Goal: Use online tool/utility: Utilize a website feature to perform a specific function

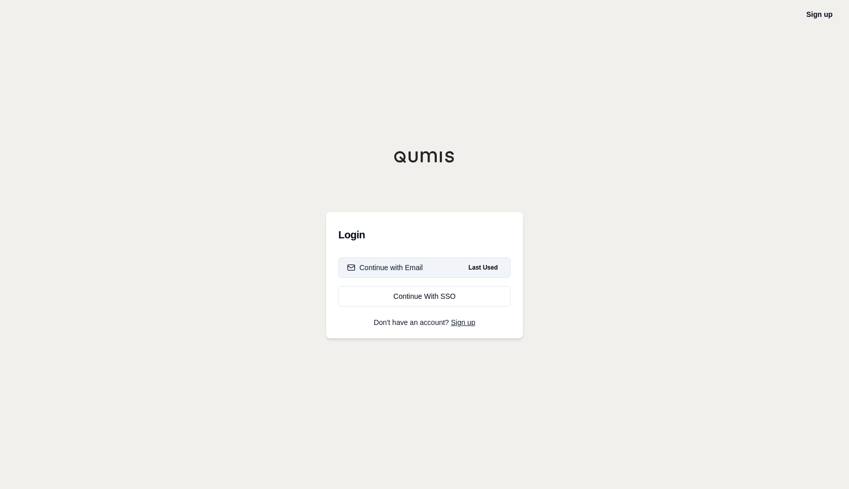
click at [432, 271] on button "Continue with Email Last Used" at bounding box center [424, 267] width 172 height 20
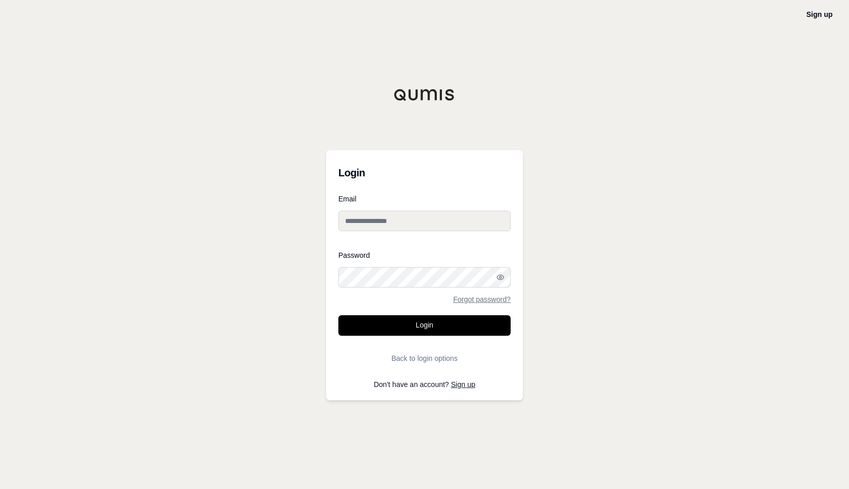
type input "**********"
click at [422, 324] on button "Login" at bounding box center [424, 325] width 172 height 20
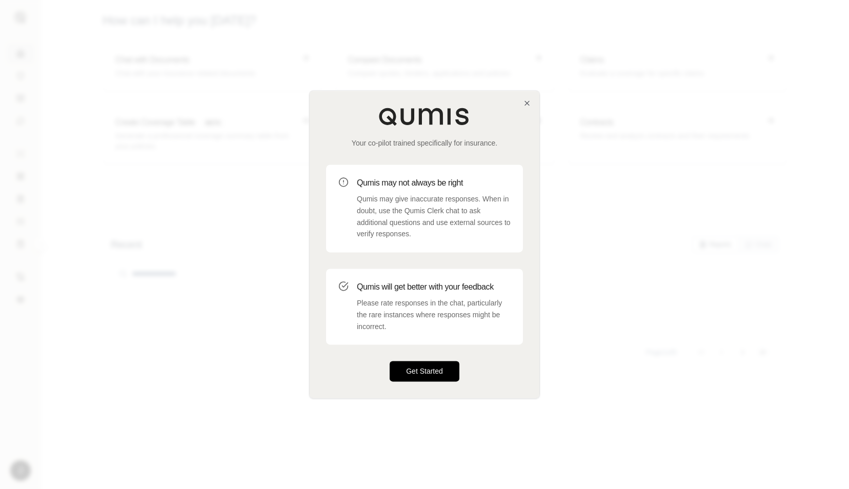
click at [418, 374] on button "Get Started" at bounding box center [424, 371] width 70 height 20
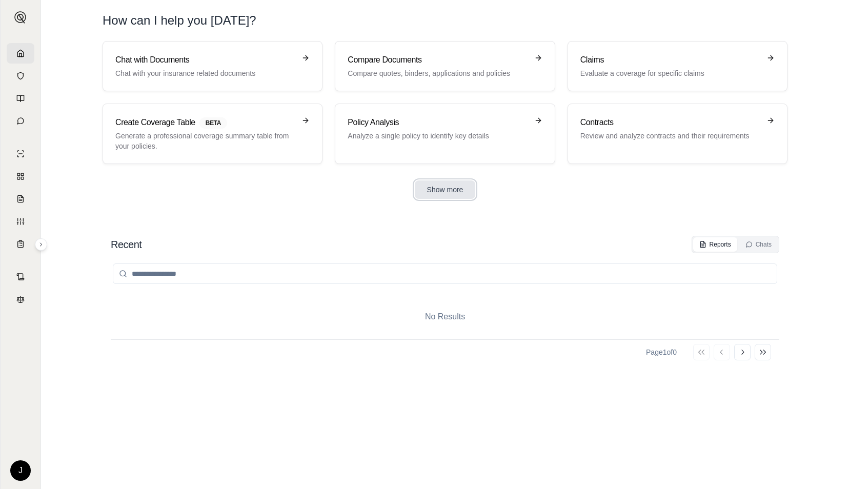
click at [436, 188] on button "Show more" at bounding box center [445, 189] width 61 height 18
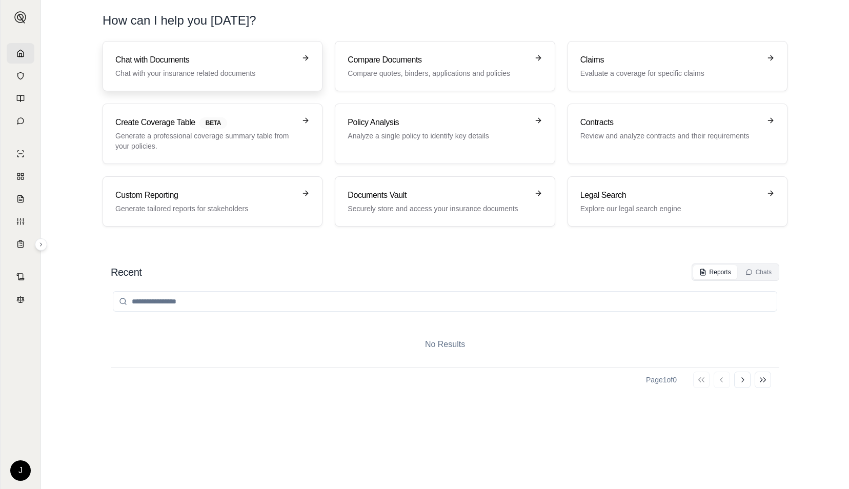
click at [239, 65] on h3 "Chat with Documents" at bounding box center [205, 60] width 180 height 12
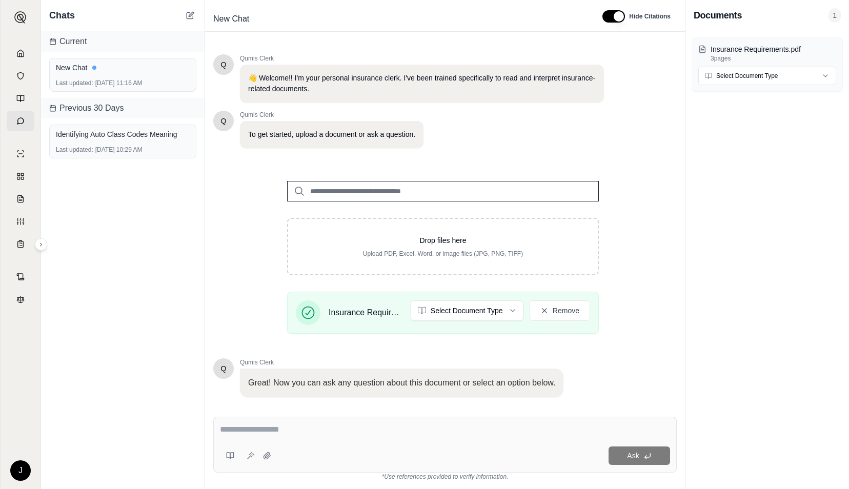
scroll to position [64, 0]
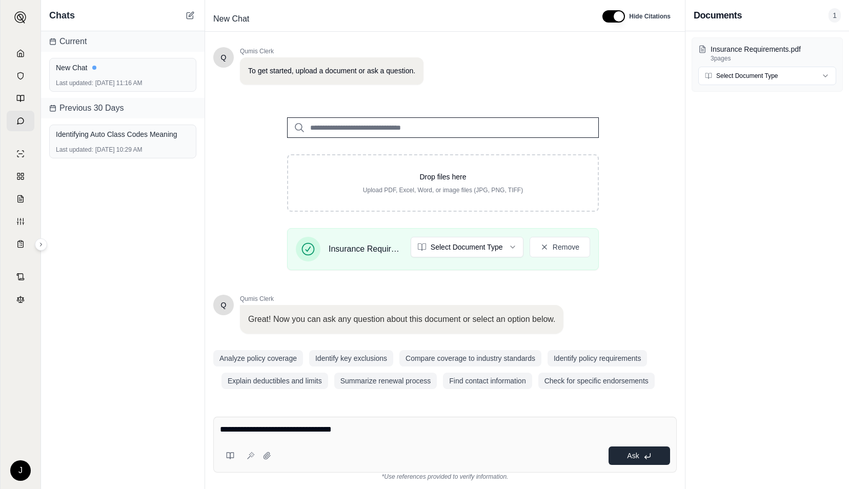
type textarea "**********"
click at [633, 463] on button "Ask" at bounding box center [638, 455] width 61 height 18
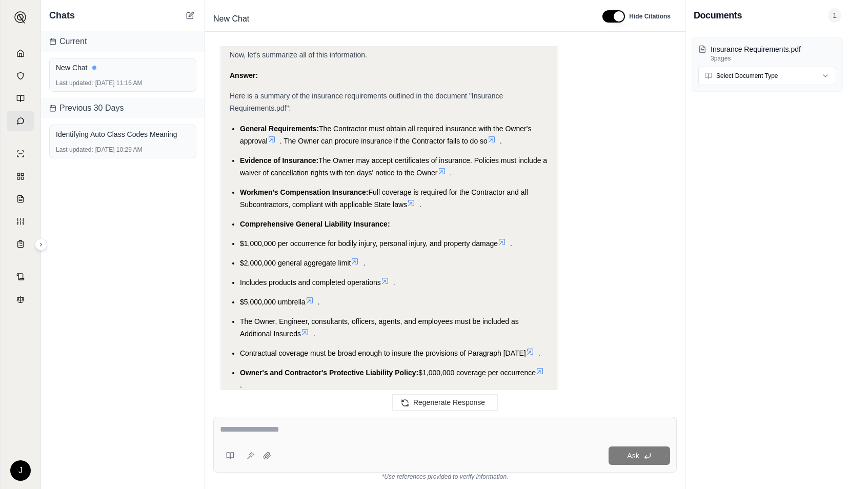
scroll to position [800, 0]
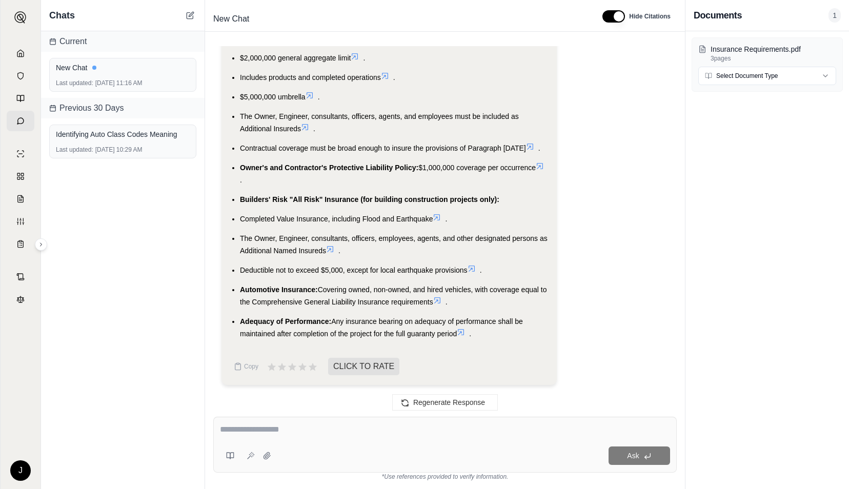
click at [274, 139] on ul "General Requirements: The Contractor must obtain all required insurance with th…" at bounding box center [389, 128] width 319 height 422
